Goal: Book appointment/travel/reservation

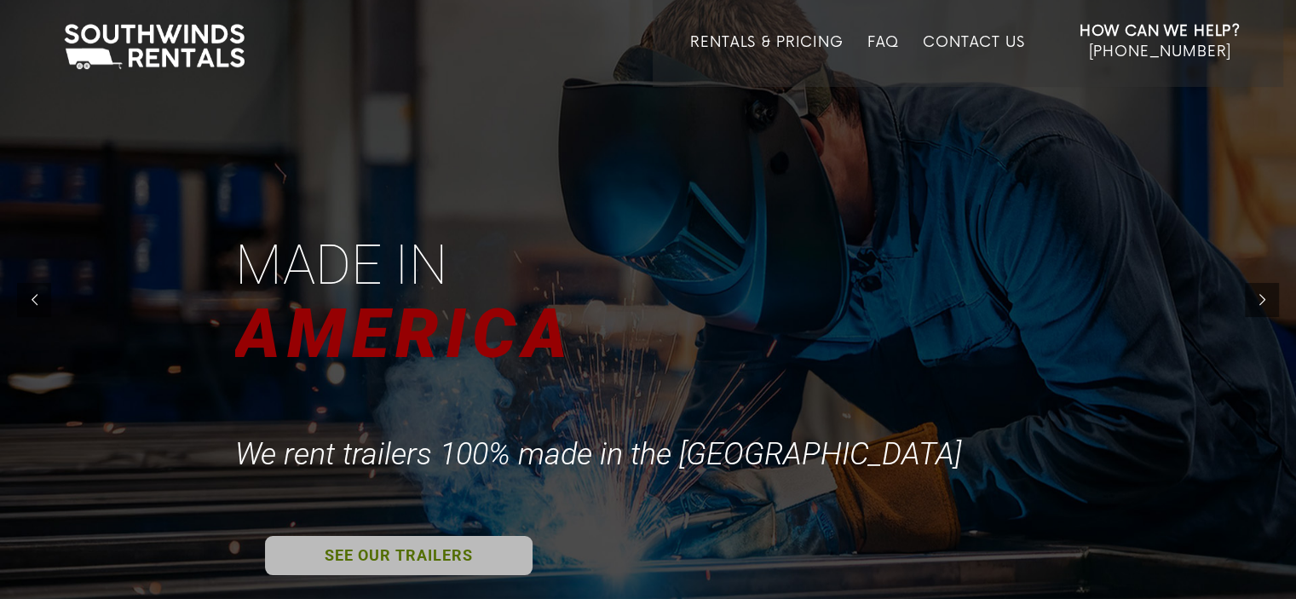
click at [395, 553] on link "SEE OUR TRAILERS" at bounding box center [399, 555] width 268 height 39
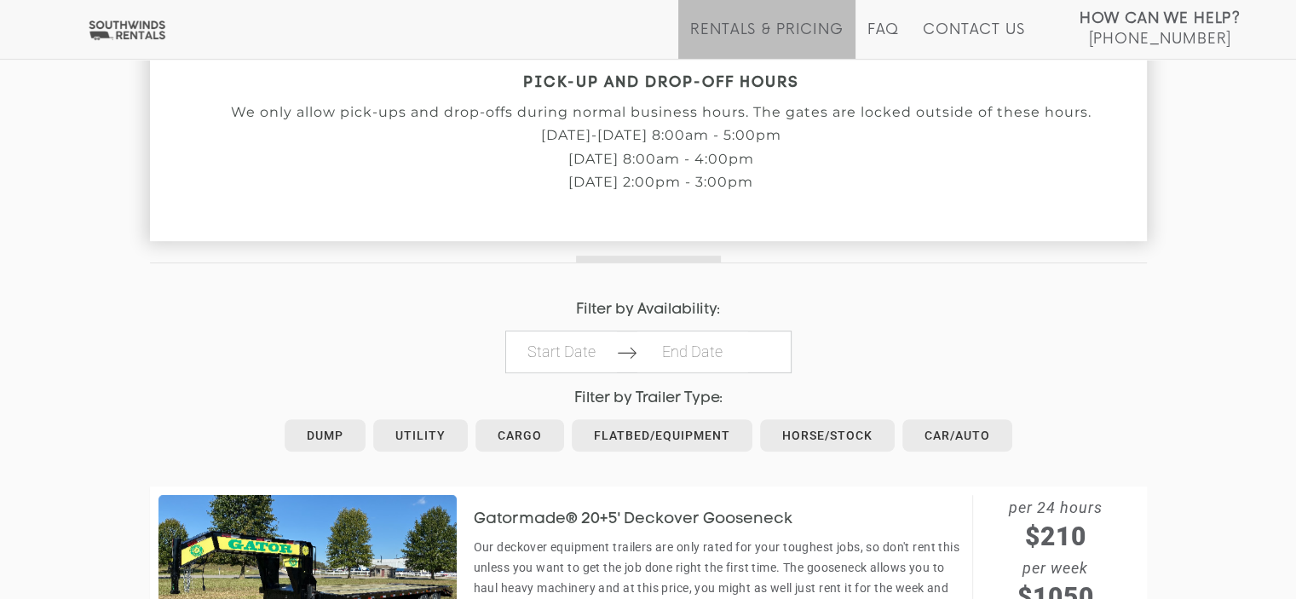
scroll to position [599, 0]
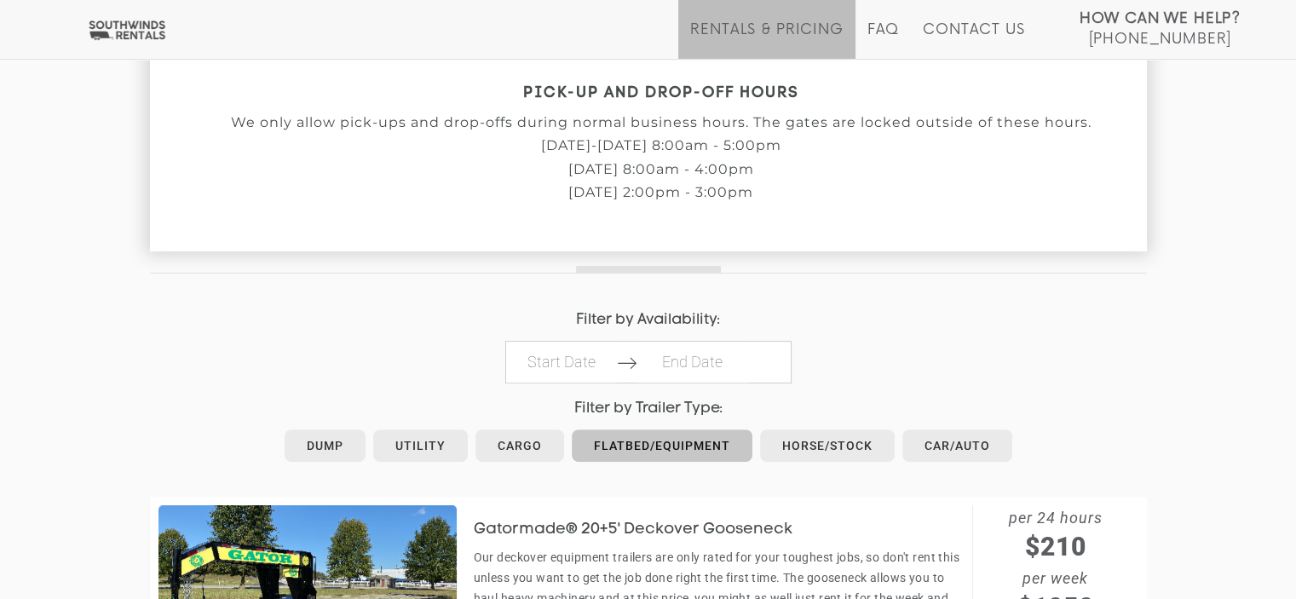
click at [652, 442] on link "Flatbed/Equipment" at bounding box center [662, 445] width 181 height 32
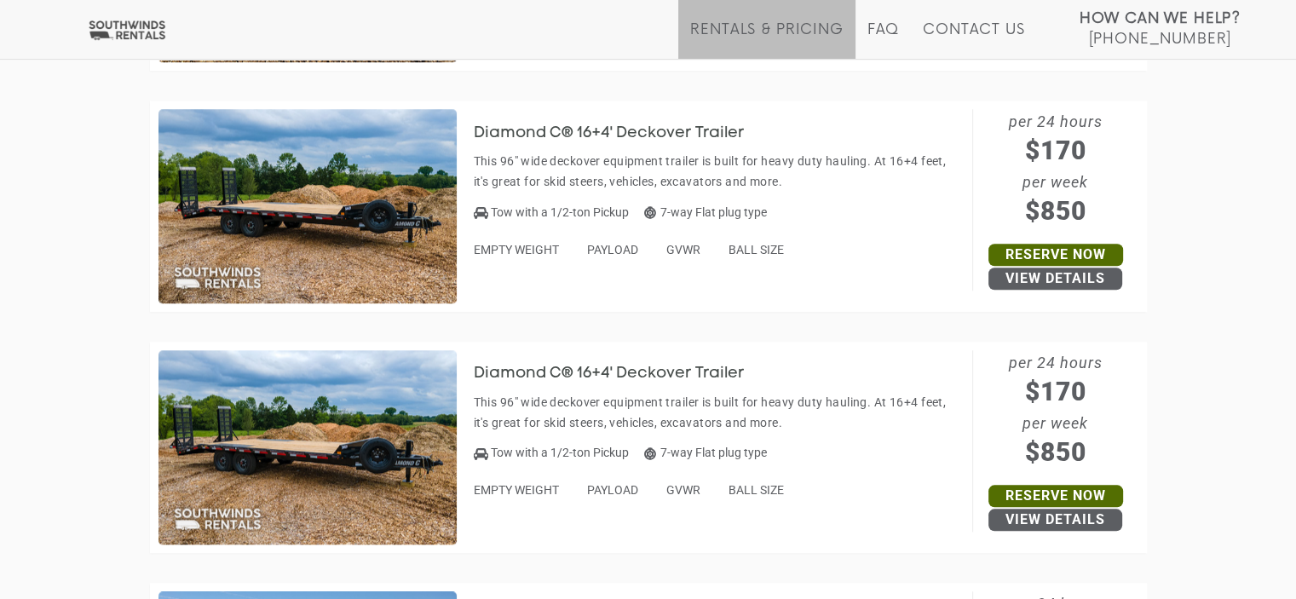
scroll to position [1704, 0]
